Goal: Information Seeking & Learning: Learn about a topic

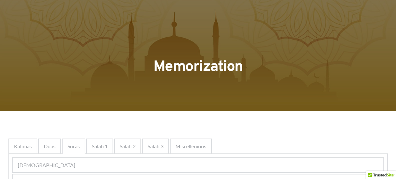
click at [92, 148] on span "Salah 1" at bounding box center [100, 147] width 16 height 8
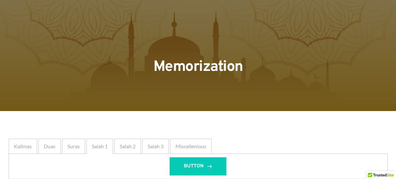
scroll to position [49, 0]
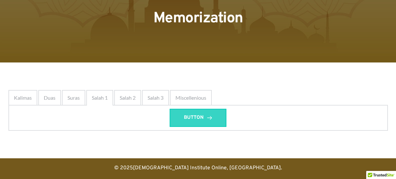
click at [188, 119] on span "BUTTON" at bounding box center [194, 118] width 20 height 8
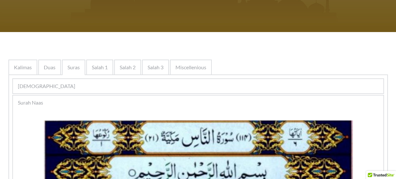
scroll to position [191, 0]
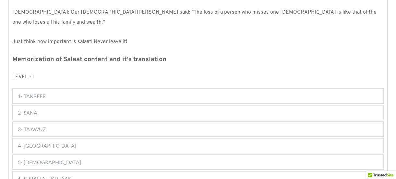
scroll to position [491, 0]
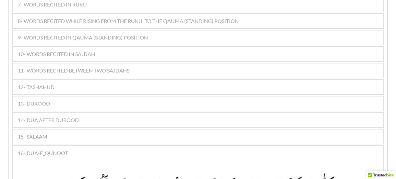
click at [128, 130] on div "15- SALAAM" at bounding box center [198, 137] width 370 height 14
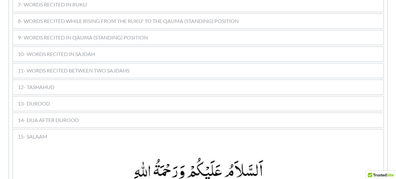
click at [122, 113] on div "14- DUA AFTER DUROOD" at bounding box center [198, 120] width 370 height 14
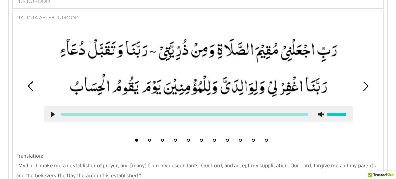
scroll to position [594, 0]
click at [148, 138] on button "2" at bounding box center [149, 139] width 3 height 3
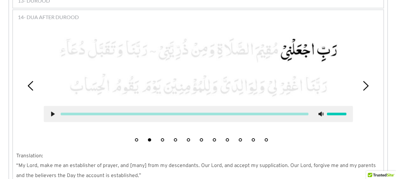
click at [162, 138] on button "3" at bounding box center [162, 139] width 3 height 3
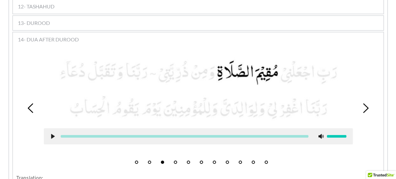
scroll to position [564, 0]
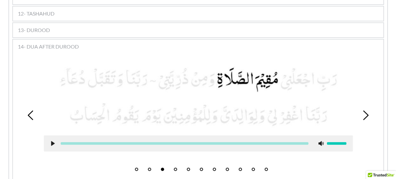
click at [135, 168] on button "1" at bounding box center [136, 169] width 3 height 3
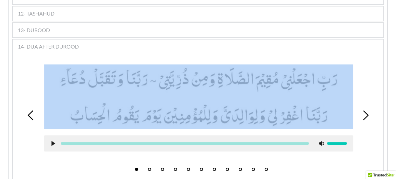
click at [213, 60] on div at bounding box center [198, 108] width 319 height 97
click at [163, 60] on div at bounding box center [198, 108] width 319 height 97
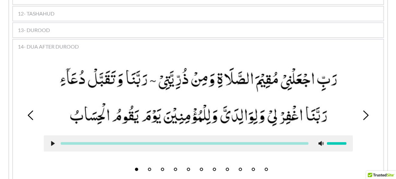
click at [187, 160] on div "1 2 3 4 5 6 7 8 9 10 11" at bounding box center [198, 115] width 364 height 118
click at [187, 168] on button "5" at bounding box center [188, 169] width 3 height 3
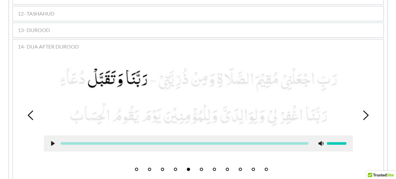
click at [204, 163] on ul "1 2 3 4 5 6 7 8 9 10 11" at bounding box center [198, 167] width 143 height 8
click at [201, 168] on button "6" at bounding box center [201, 169] width 3 height 3
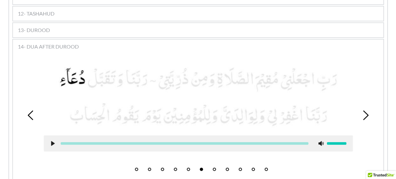
click at [136, 168] on button "1" at bounding box center [136, 169] width 3 height 3
